Goal: Task Accomplishment & Management: Use online tool/utility

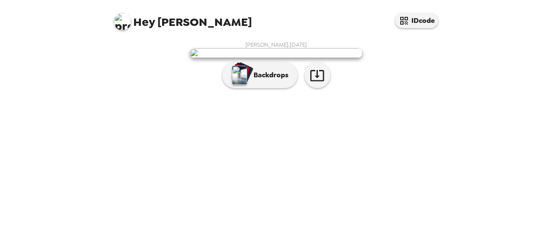
scroll to position [74, 0]
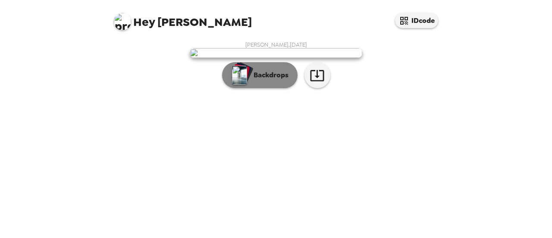
click at [249, 80] on p "Backdrops" at bounding box center [268, 75] width 39 height 10
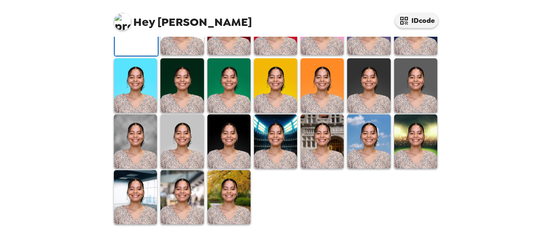
scroll to position [181, 0]
click at [186, 55] on img at bounding box center [181, 28] width 43 height 54
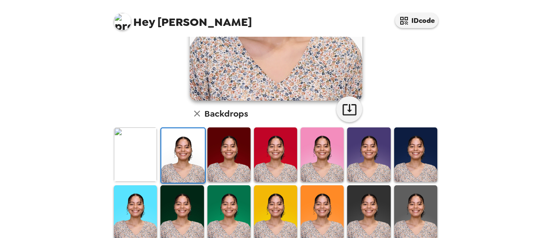
scroll to position [134, 0]
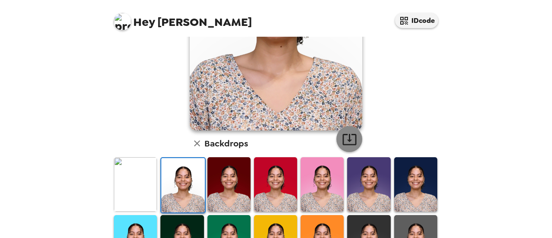
click at [347, 136] on icon "button" at bounding box center [349, 138] width 15 height 15
click at [141, 193] on img at bounding box center [135, 184] width 43 height 54
